Goal: Information Seeking & Learning: Learn about a topic

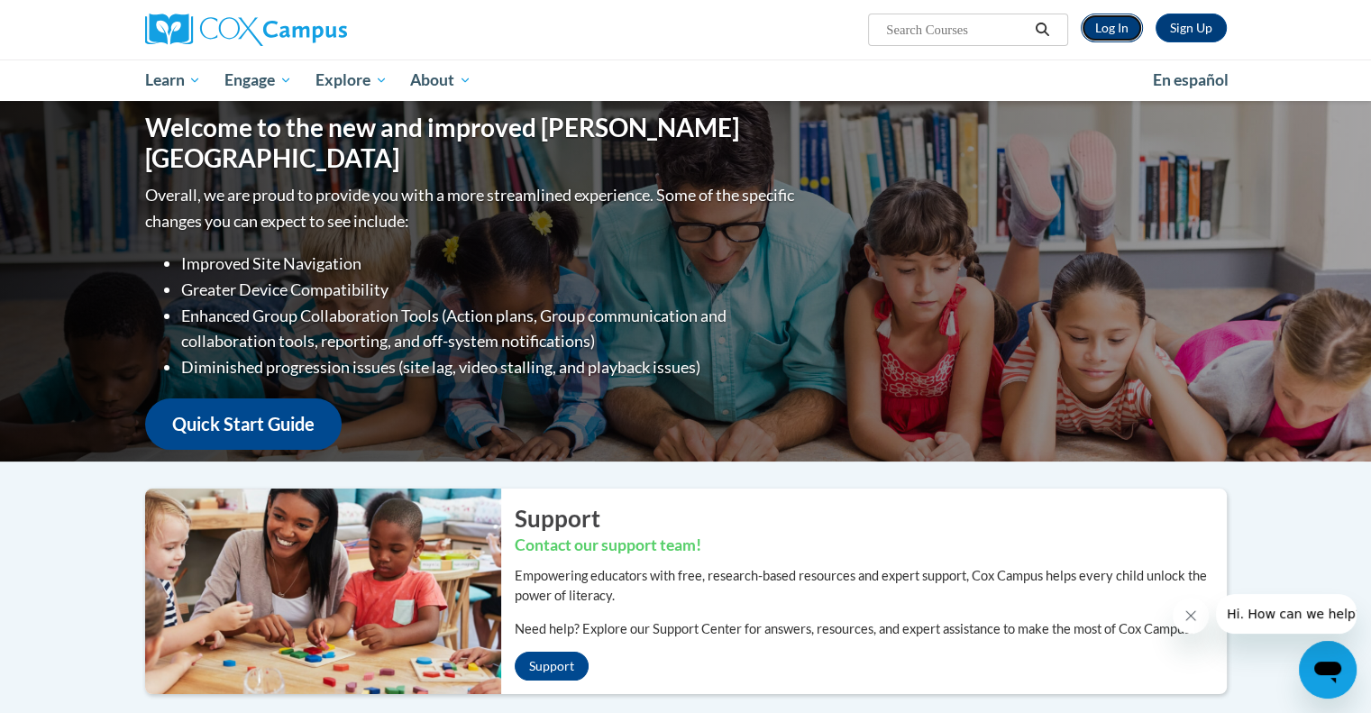
click at [1093, 32] on link "Log In" at bounding box center [1112, 28] width 62 height 29
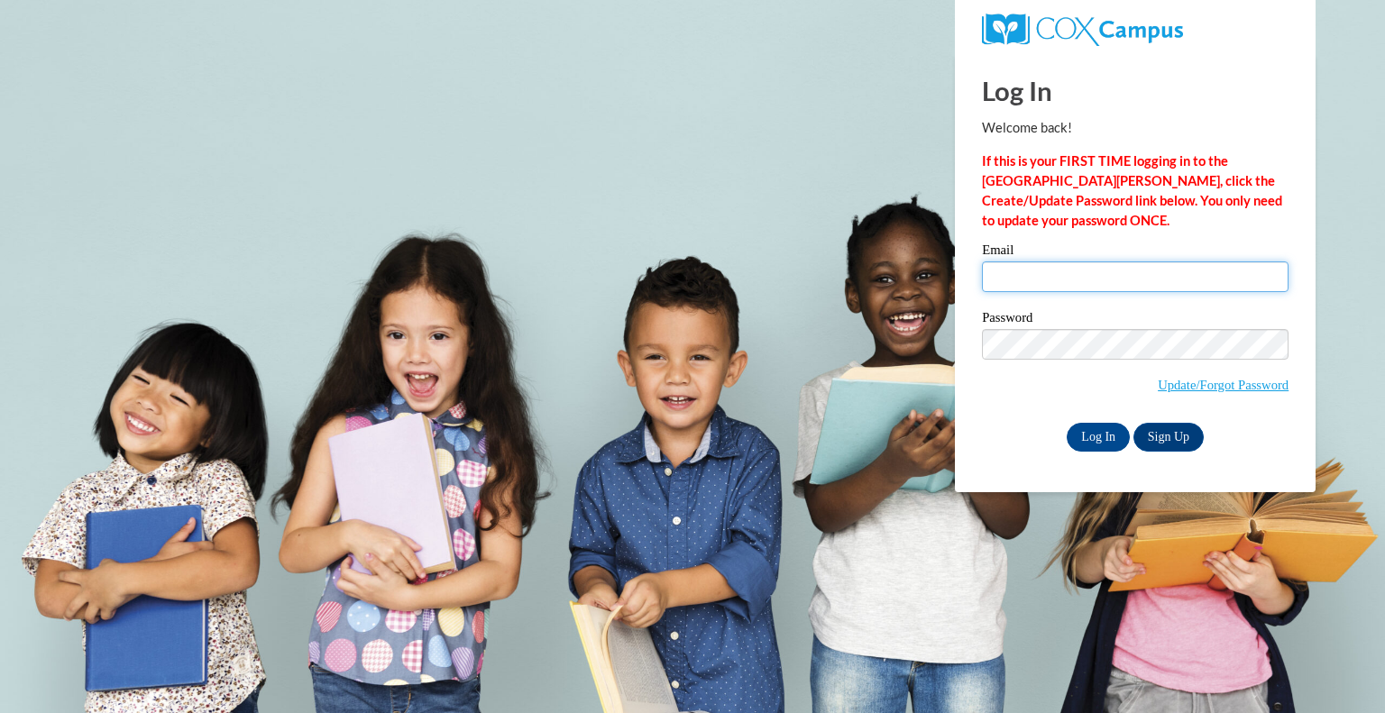
click at [1099, 278] on input "Email" at bounding box center [1135, 276] width 306 height 31
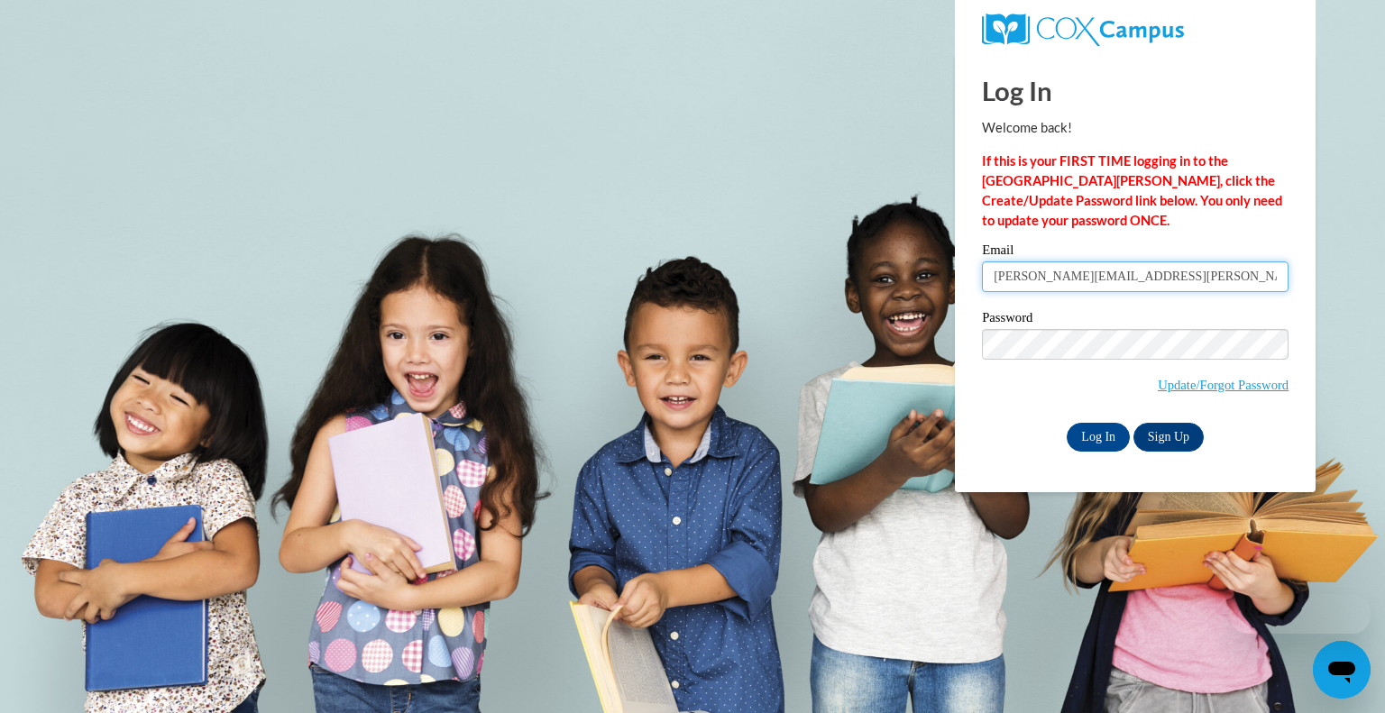
type input "shannon.boyd@wfbschools.com"
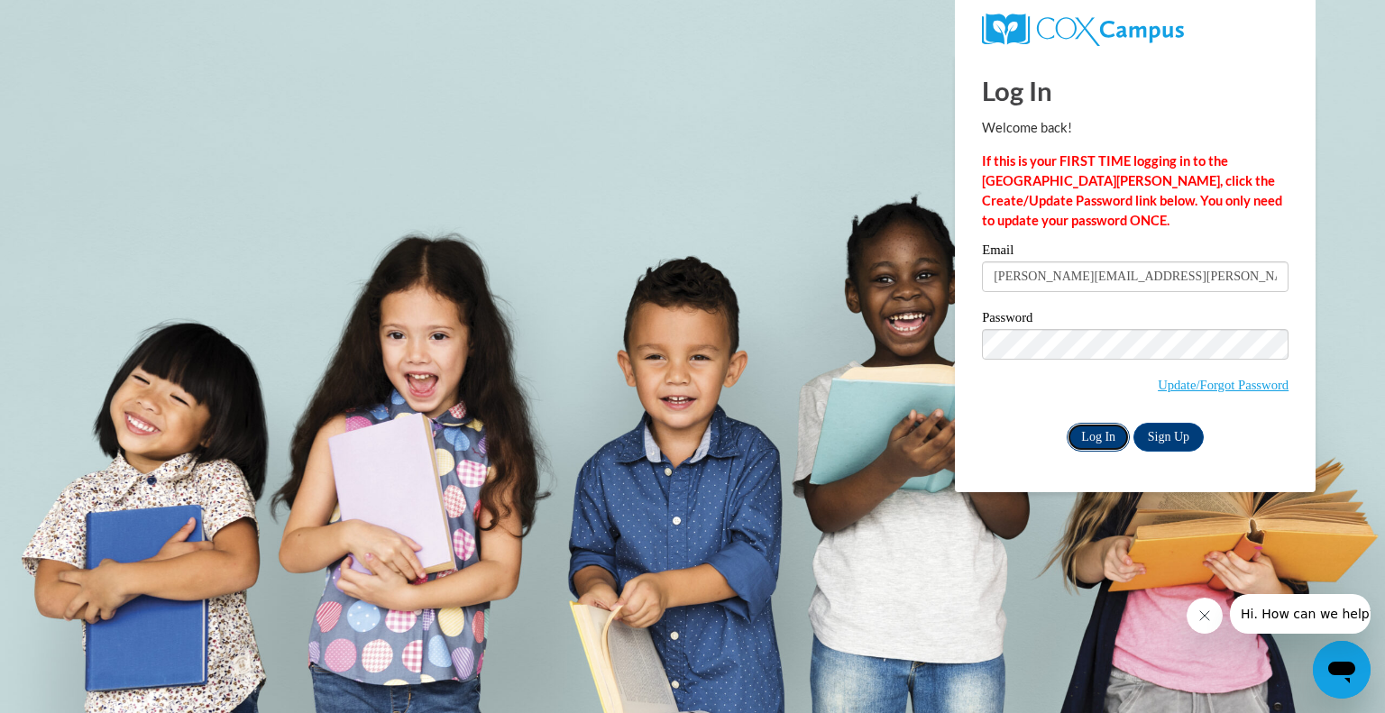
click at [1111, 437] on input "Log In" at bounding box center [1097, 437] width 63 height 29
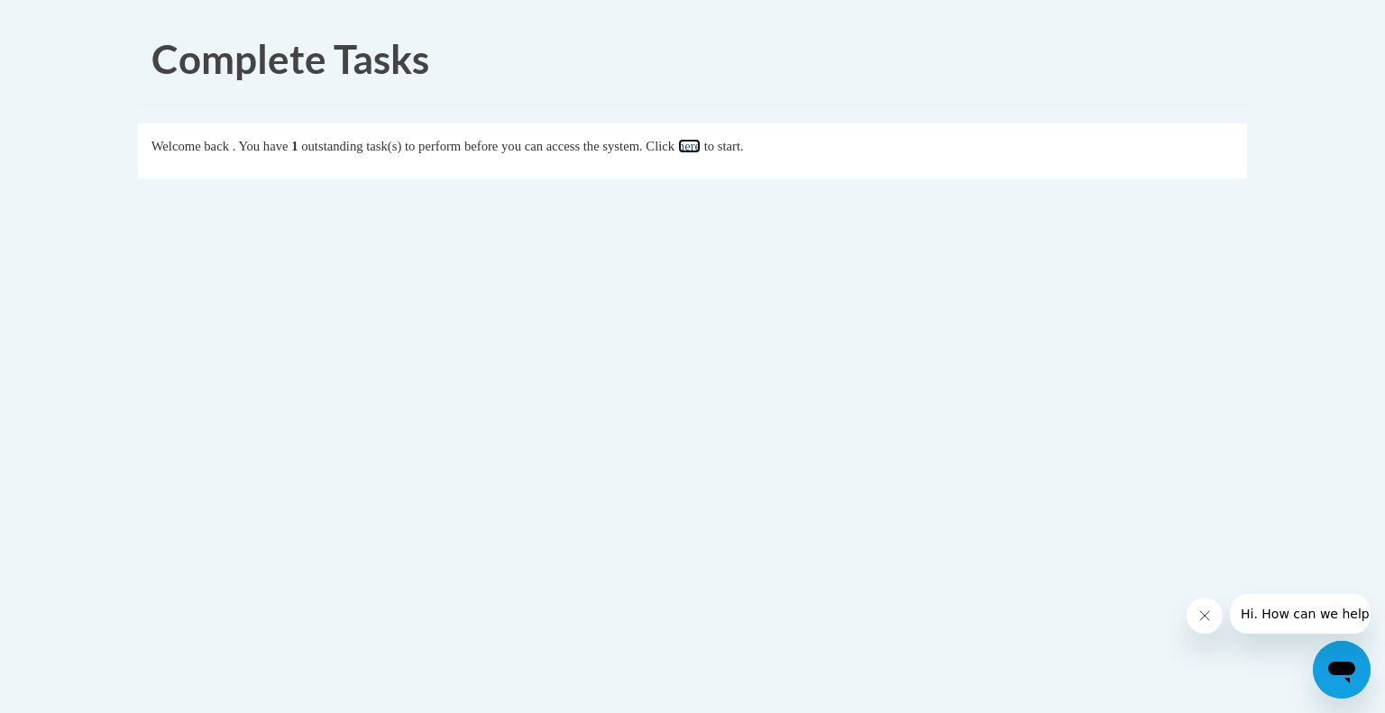
click at [700, 139] on link "here" at bounding box center [689, 146] width 23 height 14
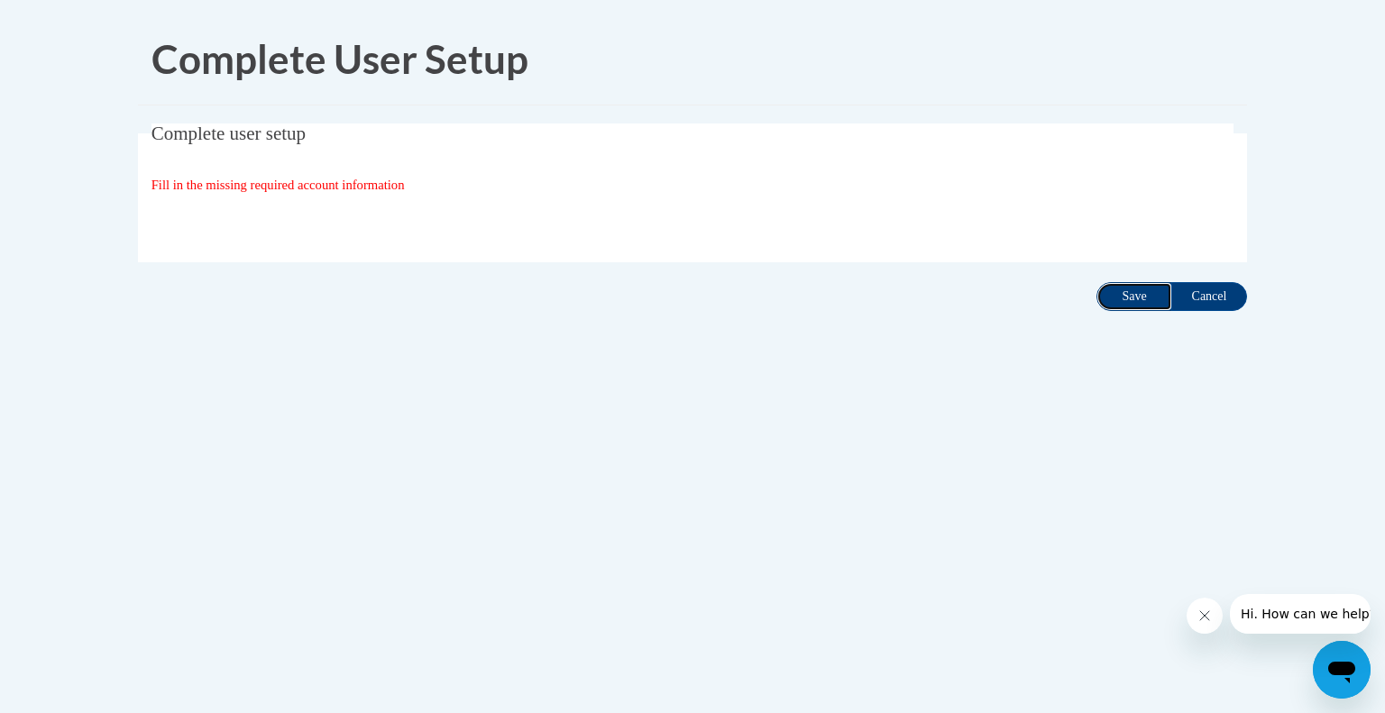
click at [1125, 308] on input "Save" at bounding box center [1134, 296] width 76 height 29
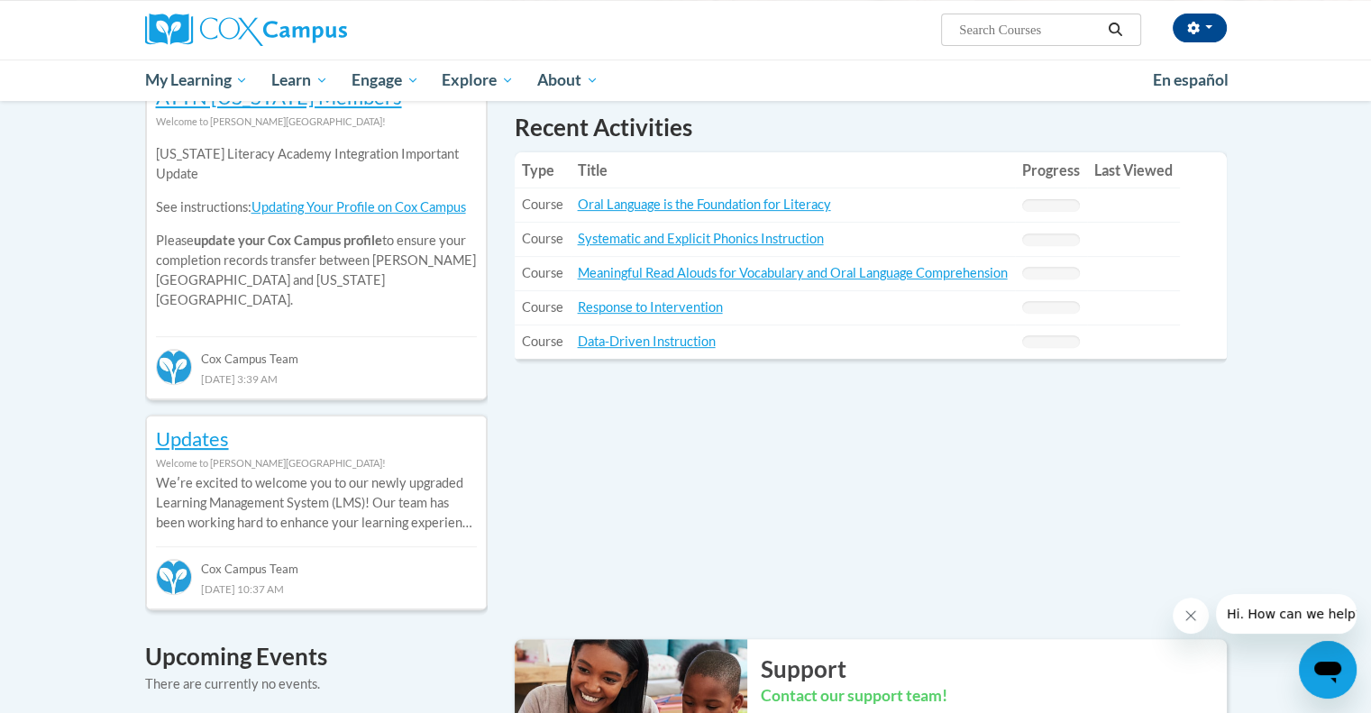
scroll to position [361, 0]
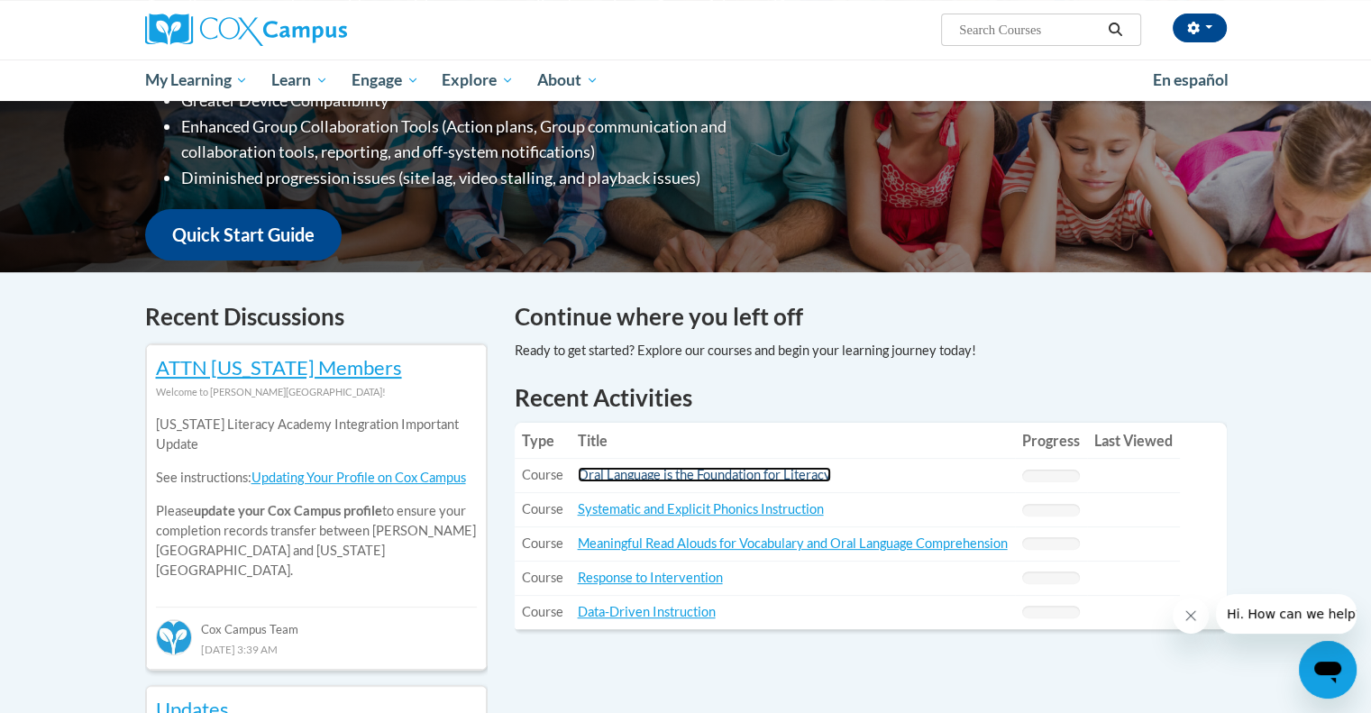
click at [775, 471] on link "Oral Language is the Foundation for Literacy" at bounding box center [704, 474] width 253 height 15
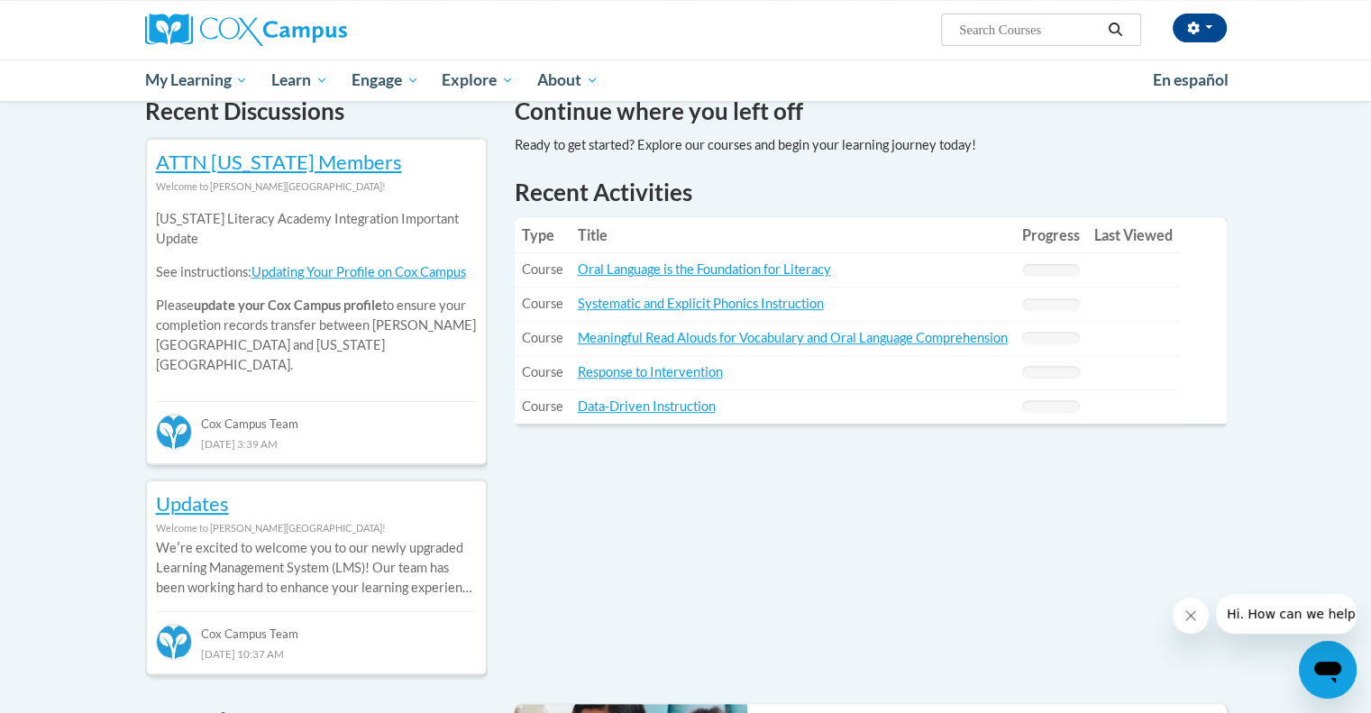
scroll to position [451, 0]
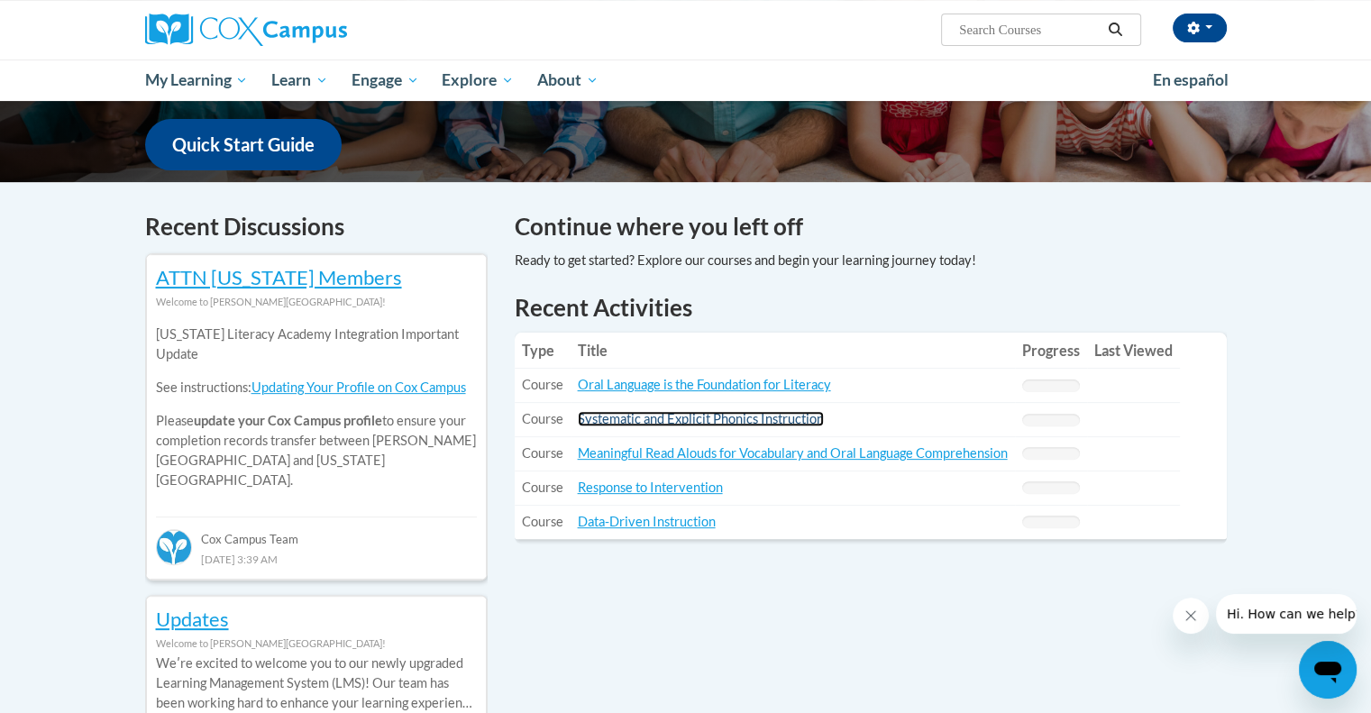
click at [807, 418] on link "Systematic and Explicit Phonics Instruction" at bounding box center [701, 418] width 246 height 15
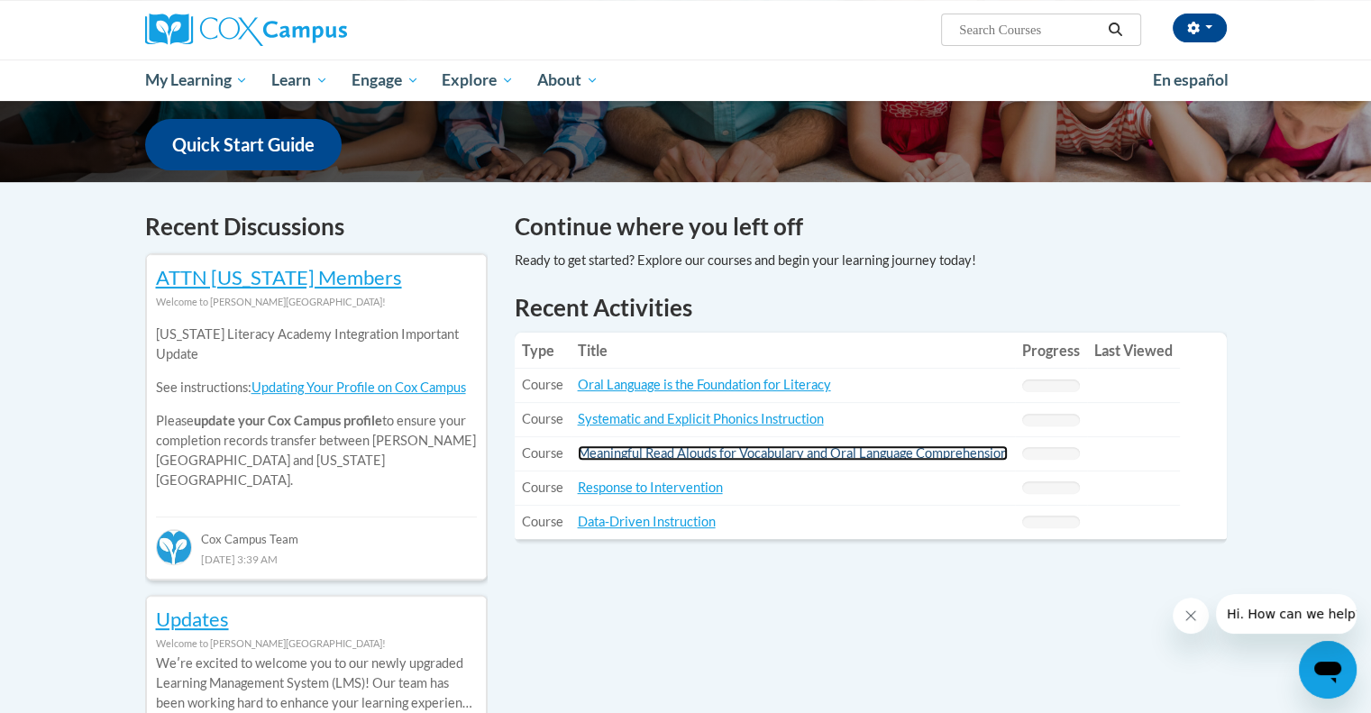
click at [779, 454] on link "Meaningful Read Alouds for Vocabulary and Oral Language Comprehension" at bounding box center [793, 452] width 430 height 15
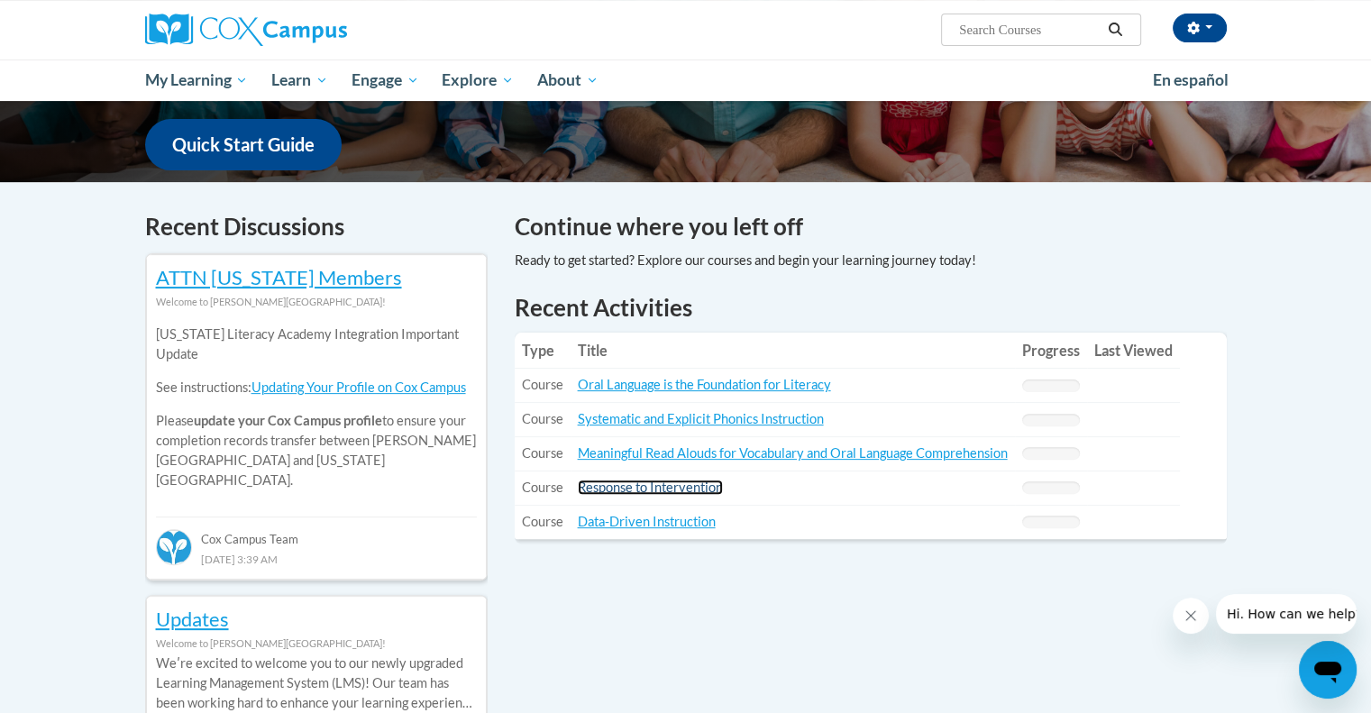
click at [679, 493] on link "Response to Intervention" at bounding box center [650, 487] width 145 height 15
click at [630, 521] on link "Data-Driven Instruction" at bounding box center [647, 521] width 138 height 15
